Goal: Task Accomplishment & Management: Use online tool/utility

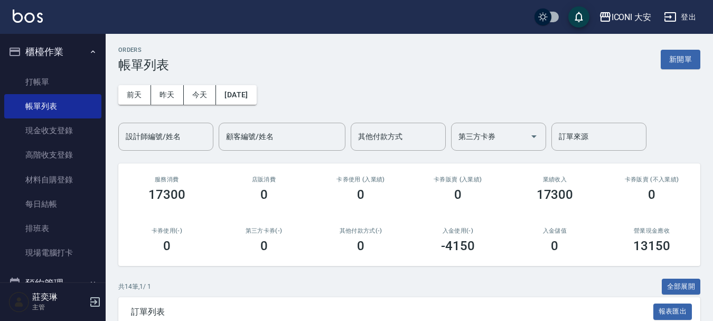
scroll to position [211, 0]
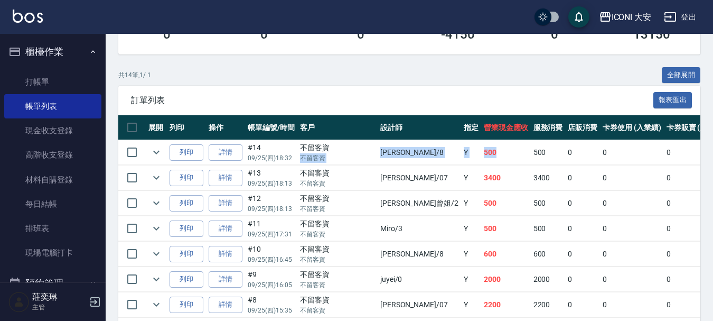
drag, startPoint x: 339, startPoint y: 151, endPoint x: 440, endPoint y: 157, distance: 101.1
click at [440, 157] on tr "列印 詳情 #14 09/25 (四) 18:32 不留客資 不留客資 Yulisa /8 Y 500 500 0 0 0 500 0 0 0 0 0" at bounding box center [600, 152] width 965 height 25
click at [481, 157] on td "500" at bounding box center [506, 152] width 50 height 25
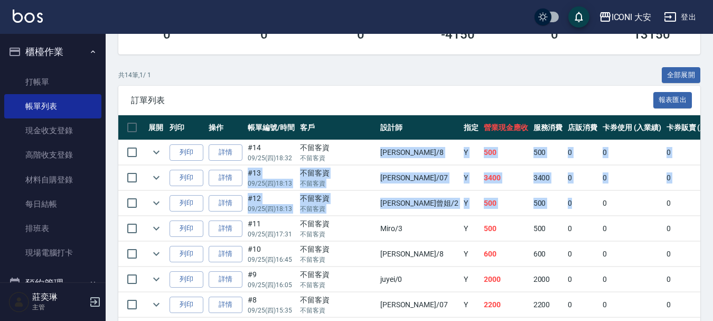
drag, startPoint x: 346, startPoint y: 156, endPoint x: 517, endPoint y: 211, distance: 180.1
click at [517, 211] on tbody "列印 詳情 #14 09/25 (四) 18:32 不留客資 不留客資 Yulisa /8 Y 500 500 0 0 0 500 0 0 0 0 0 列印 …" at bounding box center [600, 317] width 965 height 355
click at [565, 211] on td "0" at bounding box center [582, 203] width 35 height 25
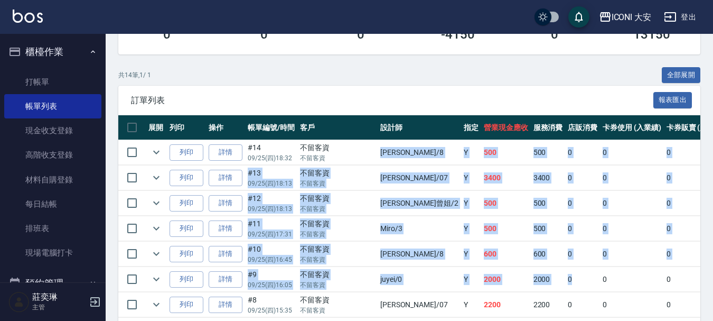
drag, startPoint x: 346, startPoint y: 153, endPoint x: 503, endPoint y: 283, distance: 204.1
click at [503, 283] on tbody "列印 詳情 #14 09/25 (四) 18:32 不留客資 不留客資 Yulisa /8 Y 500 500 0 0 0 500 0 0 0 0 0 列印 …" at bounding box center [600, 317] width 965 height 355
click at [565, 283] on td "0" at bounding box center [582, 279] width 35 height 25
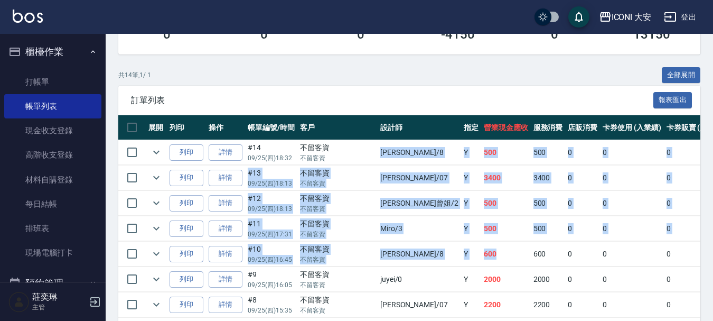
drag, startPoint x: 343, startPoint y: 153, endPoint x: 429, endPoint y: 266, distance: 141.4
click at [429, 266] on tbody "列印 詳情 #14 09/25 (四) 18:32 不留客資 不留客資 Yulisa /8 Y 500 500 0 0 0 500 0 0 0 0 0 列印 …" at bounding box center [600, 317] width 965 height 355
click at [429, 266] on td at bounding box center [341, 266] width 447 height 1
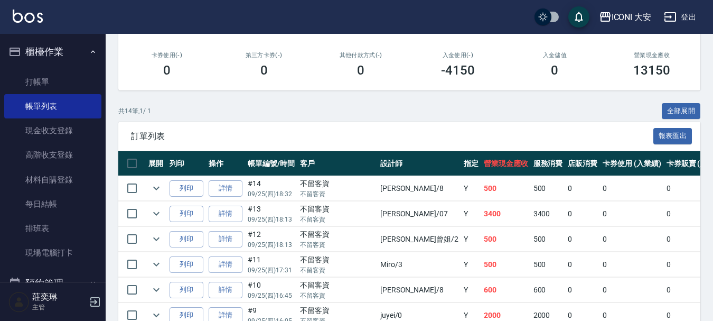
scroll to position [159, 0]
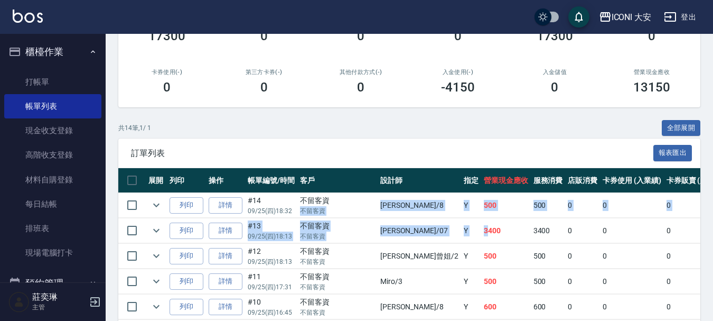
drag, startPoint x: 330, startPoint y: 196, endPoint x: 418, endPoint y: 221, distance: 91.8
click at [481, 221] on td "3400" at bounding box center [506, 230] width 50 height 25
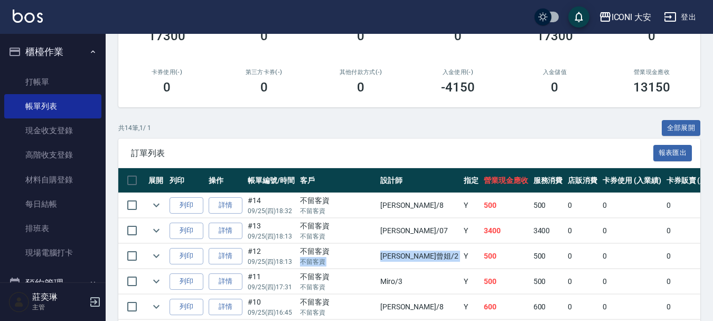
drag, startPoint x: 340, startPoint y: 255, endPoint x: 394, endPoint y: 260, distance: 53.6
click at [394, 260] on tr "列印 詳情 #12 09/25 (四) 18:13 不留客資 不留客資 [PERSON_NAME]曾姐 /2 Y 500 500 0 0 0 500 0 0 …" at bounding box center [600, 256] width 965 height 25
click at [461, 260] on td "Y" at bounding box center [471, 256] width 20 height 25
drag, startPoint x: 331, startPoint y: 282, endPoint x: 375, endPoint y: 283, distance: 43.3
click at [375, 283] on tr "列印 詳情 #11 09/25 (四) 17:31 不留客資 不留客資 Miro /3 Y 500 500 0 0 0 500 0 0 0 0 0" at bounding box center [600, 281] width 965 height 25
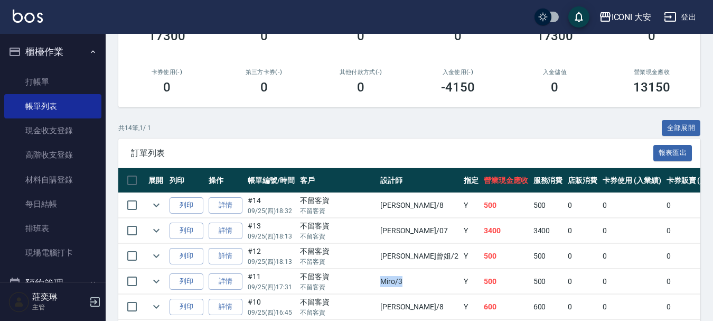
click at [378, 283] on td "Miro /3" at bounding box center [419, 281] width 83 height 25
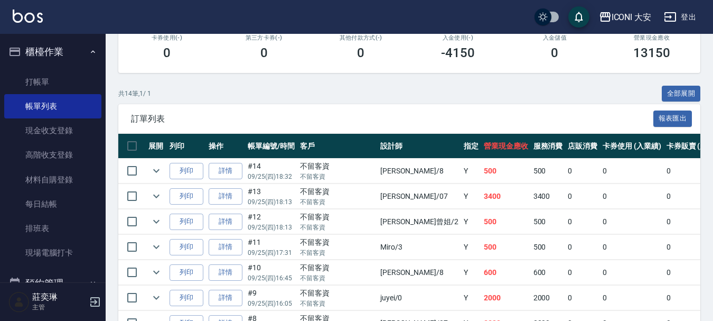
scroll to position [264, 0]
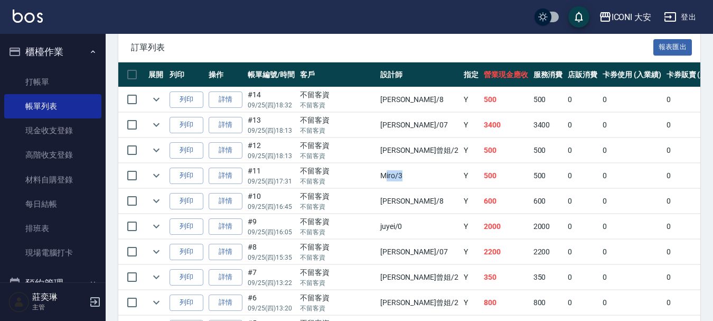
drag, startPoint x: 352, startPoint y: 179, endPoint x: 369, endPoint y: 179, distance: 16.9
click at [378, 179] on td "Miro /3" at bounding box center [419, 175] width 83 height 25
drag, startPoint x: 339, startPoint y: 175, endPoint x: 370, endPoint y: 176, distance: 31.2
click at [370, 176] on tr "列印 詳情 #11 09/25 (四) 17:31 不留客資 不留客資 Miro /3 Y 500 500 0 0 0 500 0 0 0 0 0" at bounding box center [600, 175] width 965 height 25
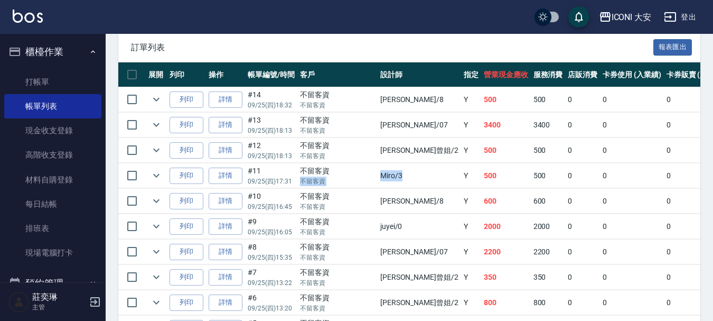
click at [378, 176] on td "Miro /3" at bounding box center [419, 175] width 83 height 25
click at [227, 175] on link "詳情" at bounding box center [226, 176] width 34 height 16
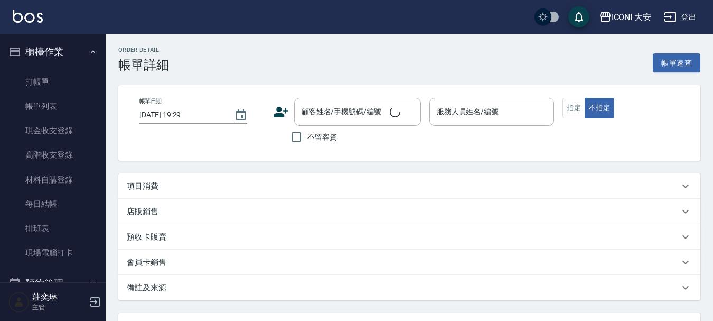
type input "[DATE] 17:31"
checkbox input "true"
type input "Miro-3"
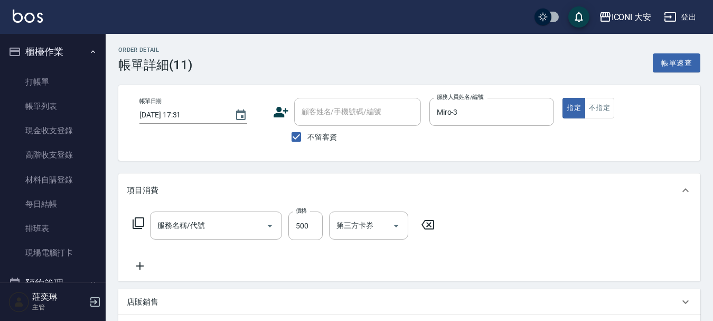
type input "單剪 (不洗)(N101)"
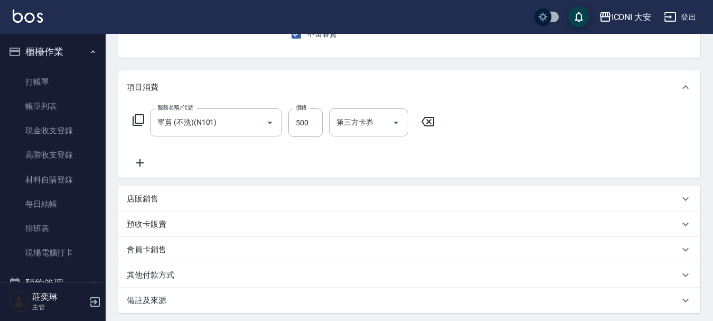
scroll to position [106, 0]
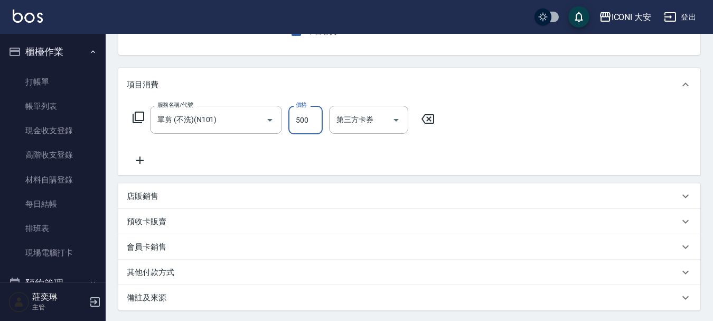
click at [312, 125] on input "500" at bounding box center [306, 120] width 34 height 29
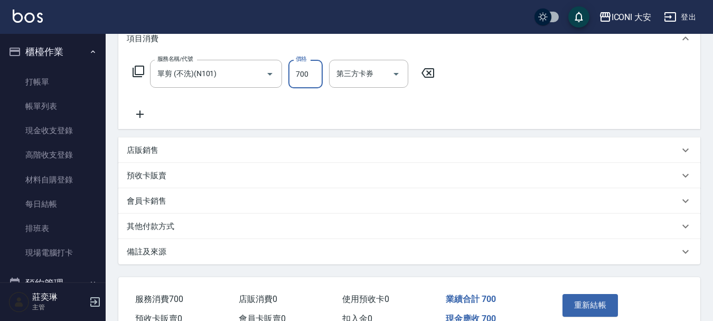
scroll to position [209, 0]
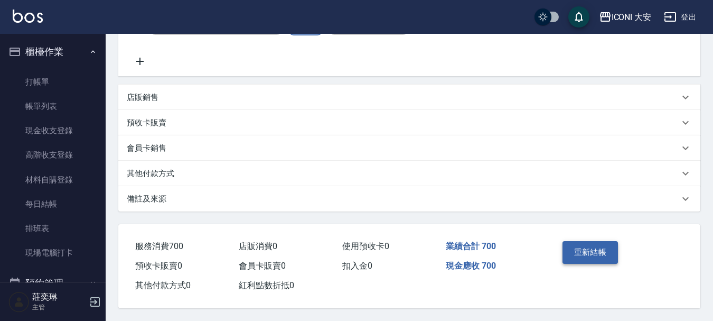
type input "700"
click at [577, 244] on button "重新結帳" at bounding box center [591, 252] width 56 height 22
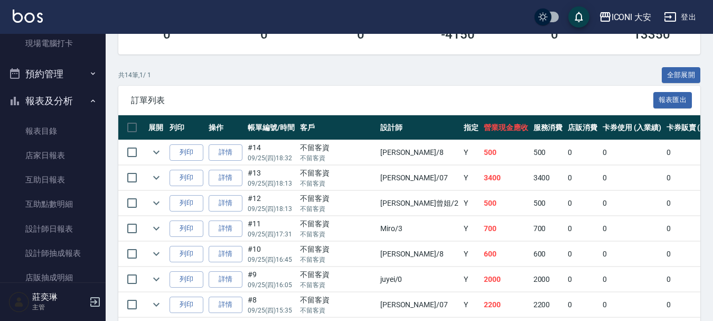
scroll to position [211, 0]
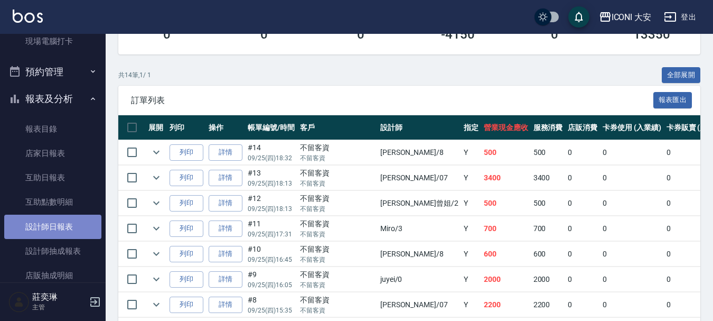
click at [60, 227] on link "設計師日報表" at bounding box center [52, 227] width 97 height 24
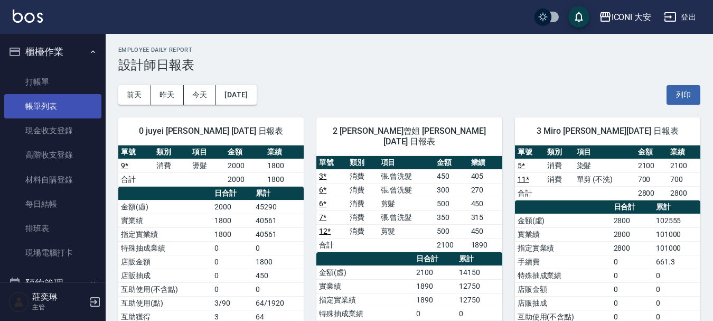
click at [38, 111] on link "帳單列表" at bounding box center [52, 106] width 97 height 24
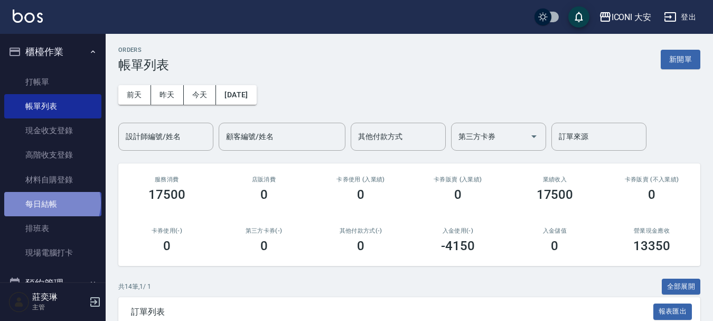
click at [51, 203] on link "每日結帳" at bounding box center [52, 204] width 97 height 24
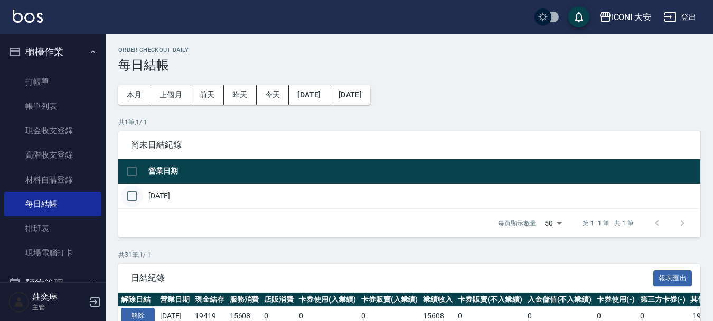
click at [132, 196] on input "checkbox" at bounding box center [132, 196] width 22 height 22
checkbox input "true"
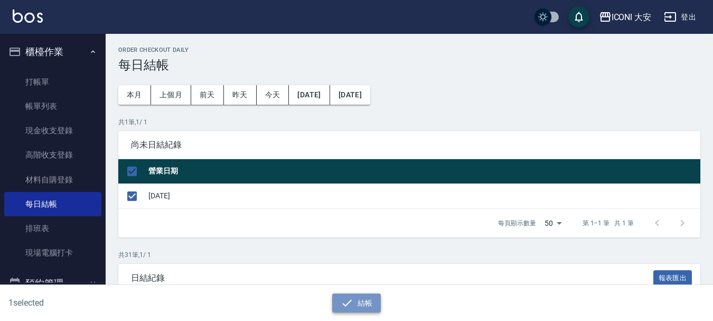
click at [355, 309] on button "結帳" at bounding box center [356, 303] width 49 height 20
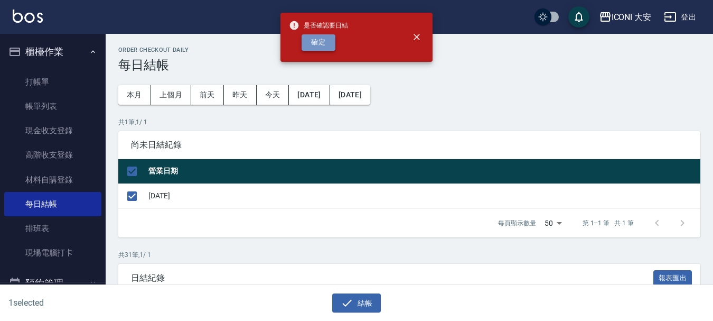
click at [324, 40] on button "確定" at bounding box center [319, 42] width 34 height 16
checkbox input "false"
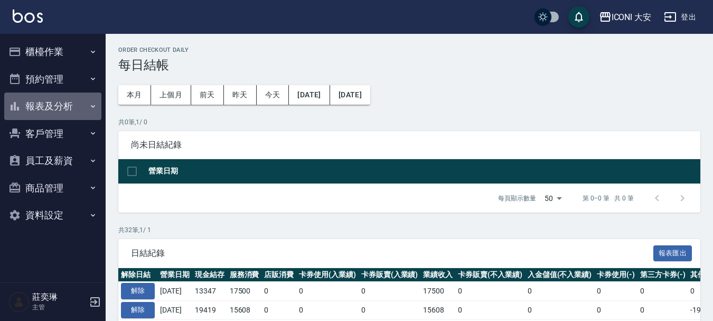
click at [46, 104] on button "報表及分析" at bounding box center [52, 105] width 97 height 27
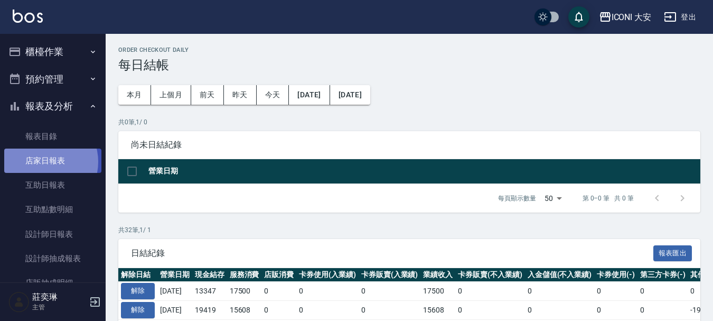
click at [42, 162] on link "店家日報表" at bounding box center [52, 160] width 97 height 24
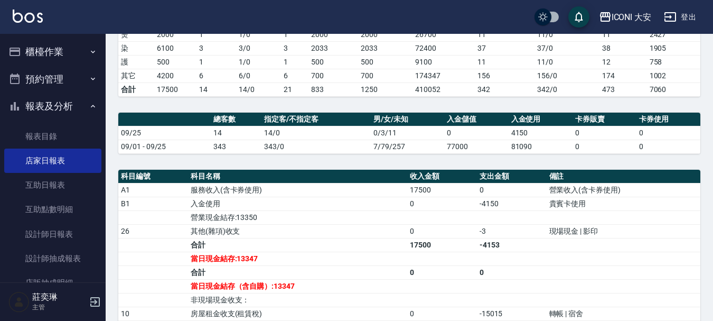
scroll to position [211, 0]
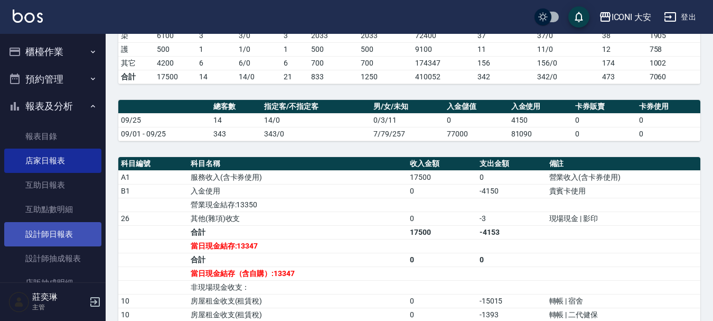
click at [55, 231] on link "設計師日報表" at bounding box center [52, 234] width 97 height 24
